Goal: Task Accomplishment & Management: Manage account settings

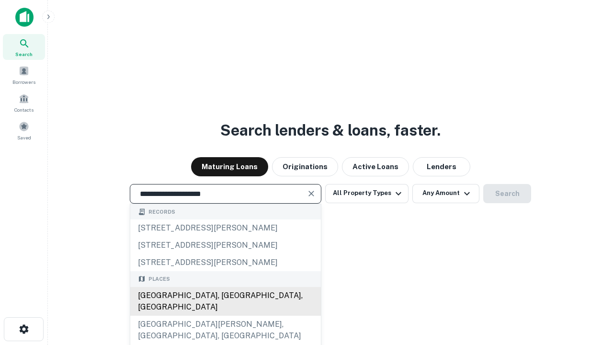
click at [225, 315] on div "Santa Monica, CA, USA" at bounding box center [225, 301] width 191 height 29
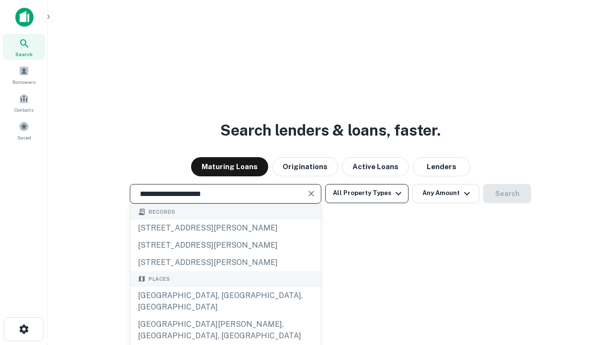
type input "**********"
click at [367, 193] on button "All Property Types" at bounding box center [366, 193] width 83 height 19
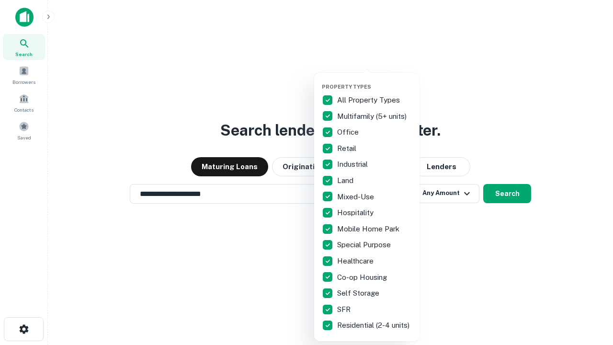
click at [374, 80] on button "button" at bounding box center [374, 80] width 105 height 0
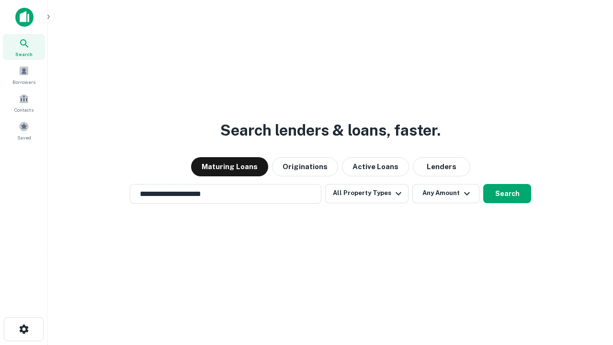
scroll to position [15, 0]
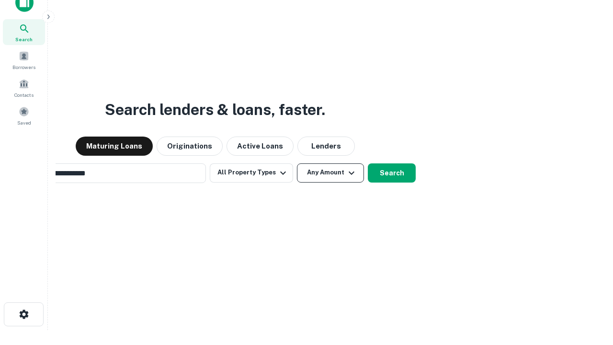
click at [297, 163] on button "Any Amount" at bounding box center [330, 172] width 67 height 19
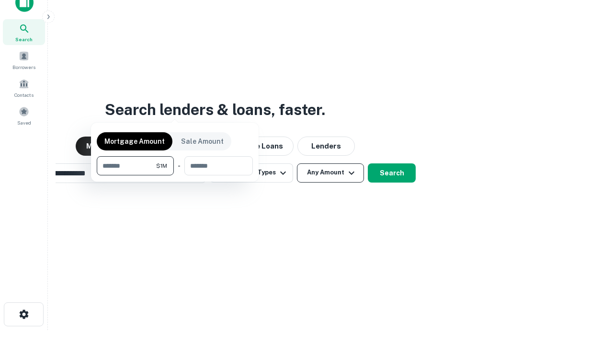
scroll to position [69, 271]
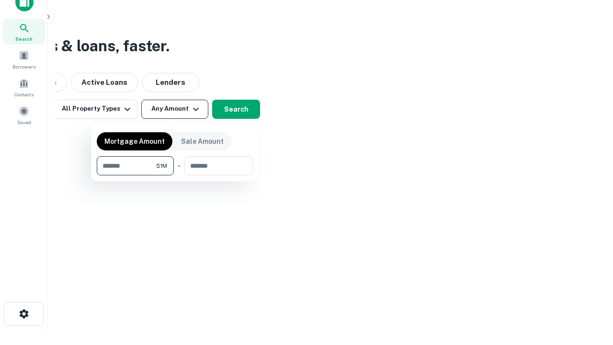
type input "*******"
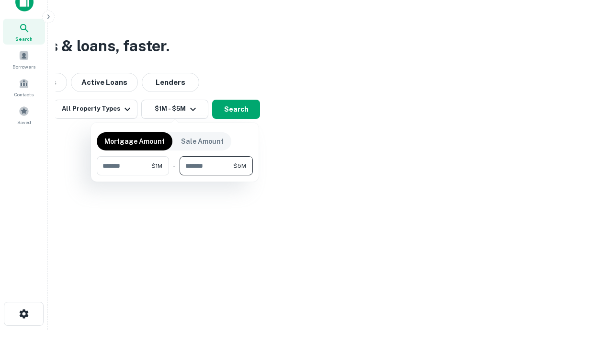
type input "*******"
click at [175, 175] on button "button" at bounding box center [175, 175] width 156 height 0
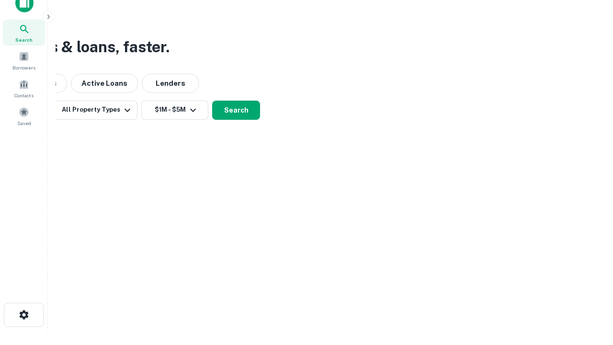
scroll to position [6, 177]
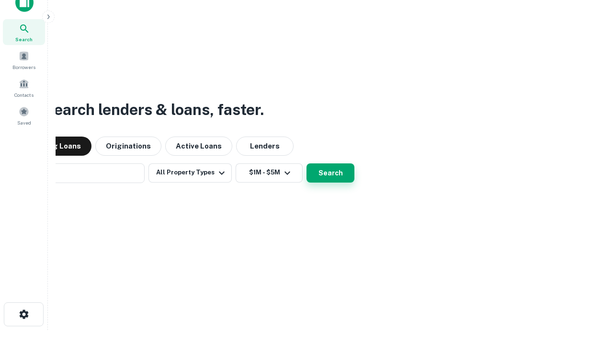
click at [306, 163] on button "Search" at bounding box center [330, 172] width 48 height 19
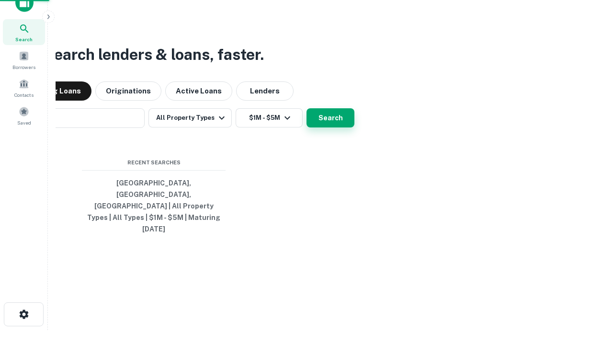
scroll to position [25, 271]
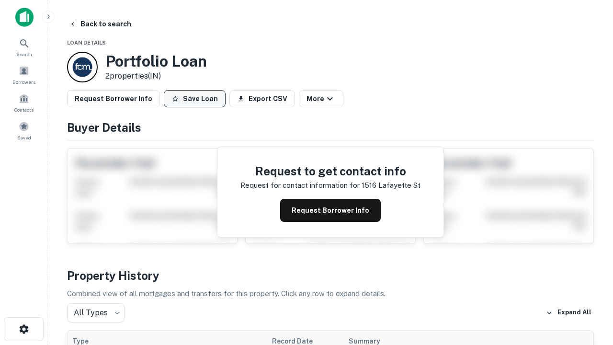
click at [194, 99] on button "Save Loan" at bounding box center [195, 98] width 62 height 17
click at [197, 99] on button "Loan Saved" at bounding box center [197, 98] width 66 height 17
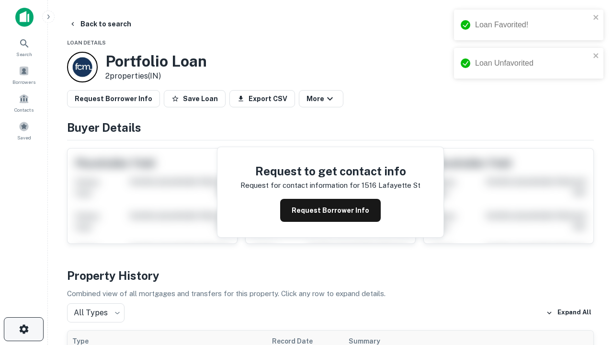
click at [23, 329] on icon "button" at bounding box center [23, 328] width 11 height 11
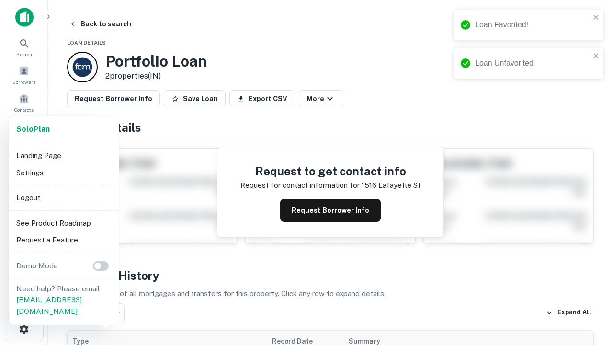
click at [63, 197] on li "Logout" at bounding box center [63, 197] width 102 height 17
